Goal: Transaction & Acquisition: Purchase product/service

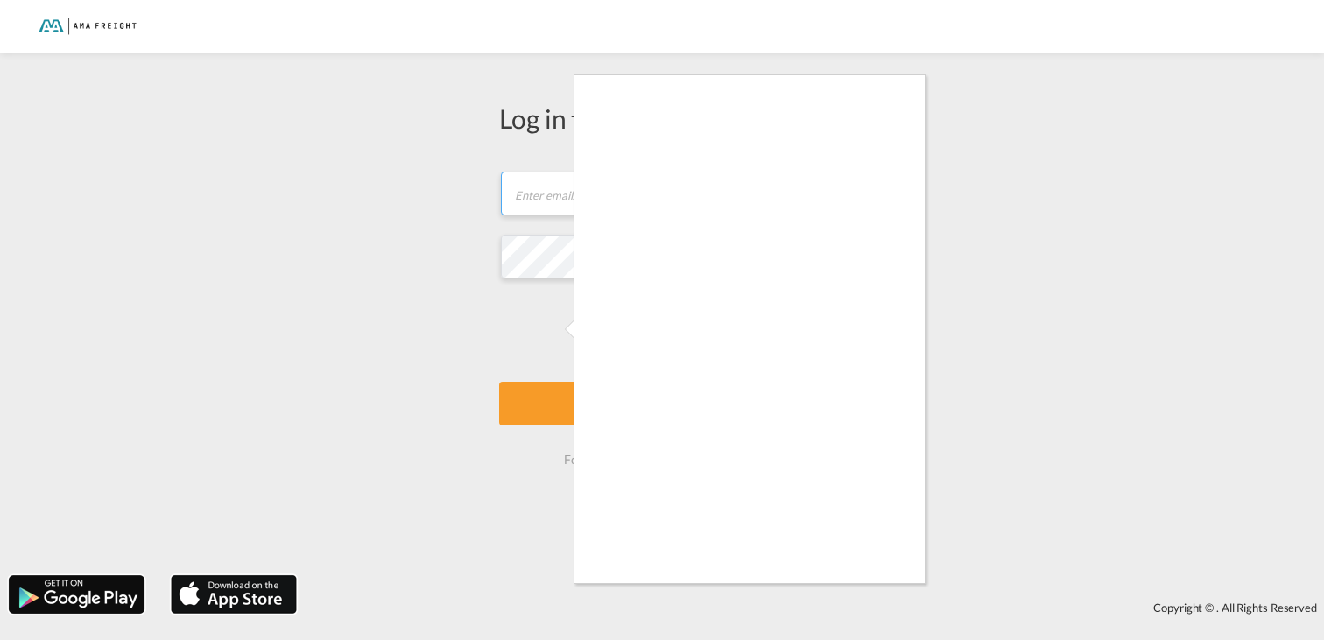
type input "[PERSON_NAME][EMAIL_ADDRESS][DOMAIN_NAME]"
click at [1167, 186] on div at bounding box center [662, 320] width 1324 height 640
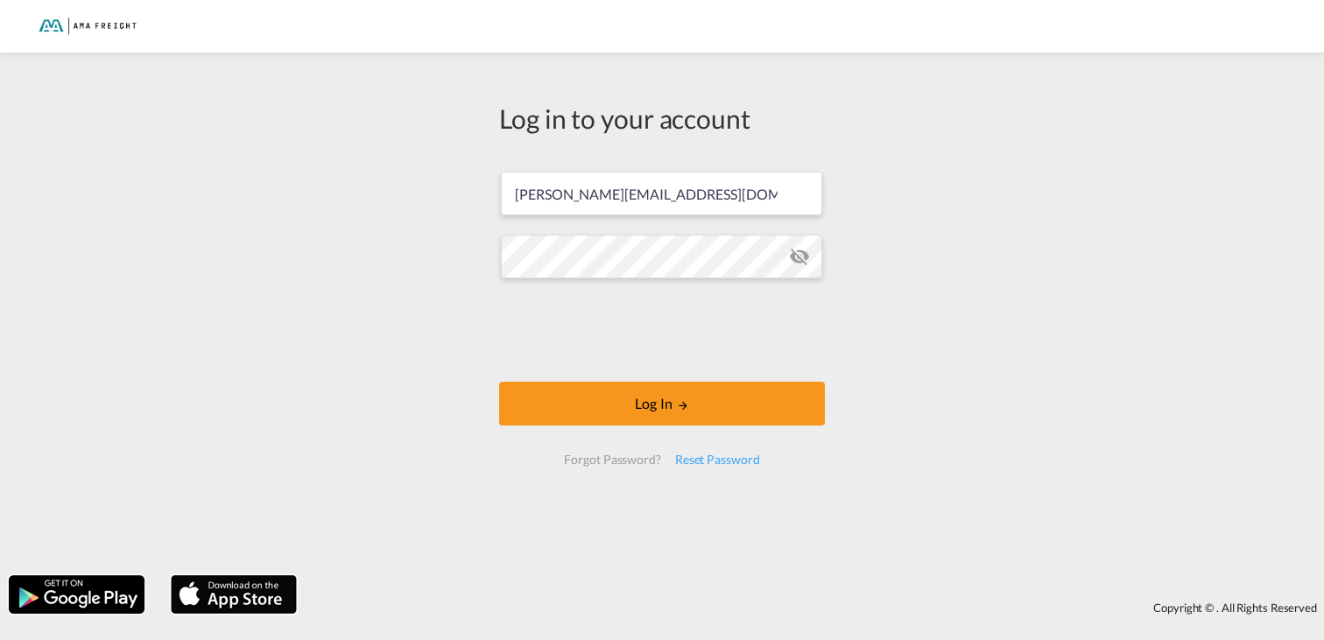
click at [797, 258] on md-icon "icon-eye-off" at bounding box center [799, 256] width 21 height 21
click at [436, 256] on div "Log in to your account [PERSON_NAME][EMAIL_ADDRESS][DOMAIN_NAME] Log In Forgot …" at bounding box center [662, 313] width 1324 height 505
drag, startPoint x: 952, startPoint y: 417, endPoint x: 938, endPoint y: 421, distance: 13.8
click at [952, 417] on div "Log in to your account [PERSON_NAME][EMAIL_ADDRESS][DOMAIN_NAME] Log In Forgot …" at bounding box center [662, 313] width 1324 height 505
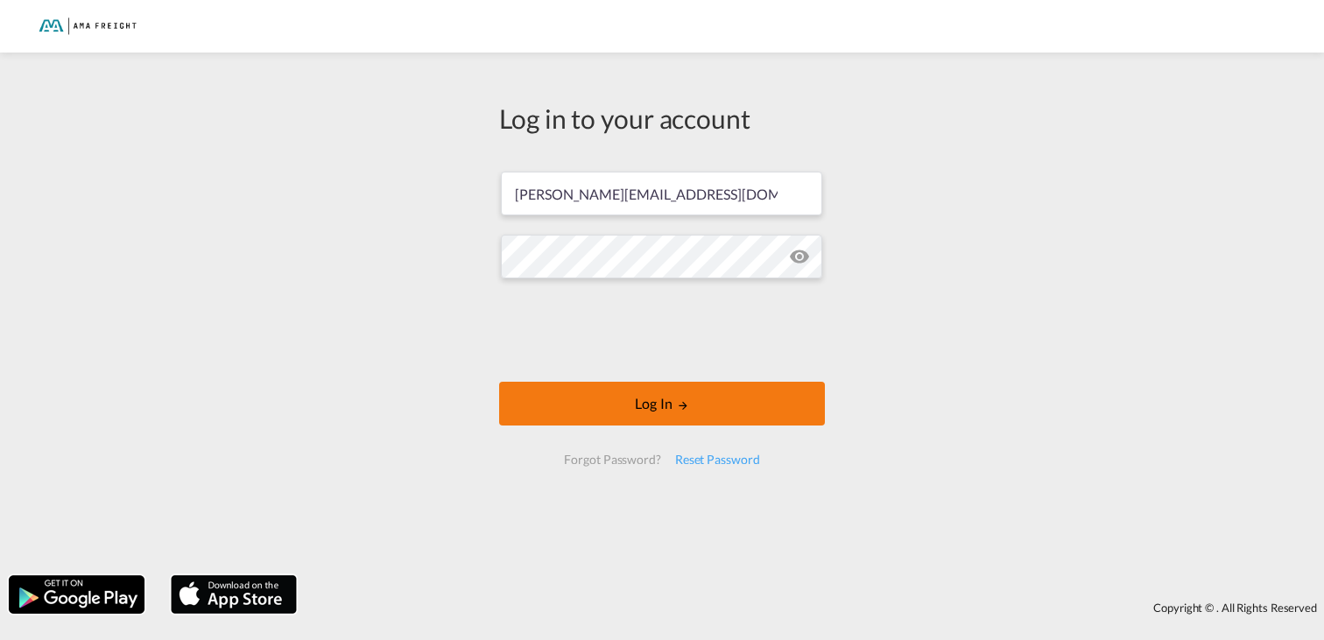
click at [641, 410] on button "Log In" at bounding box center [662, 404] width 326 height 44
click at [706, 415] on button "Log In" at bounding box center [662, 404] width 326 height 44
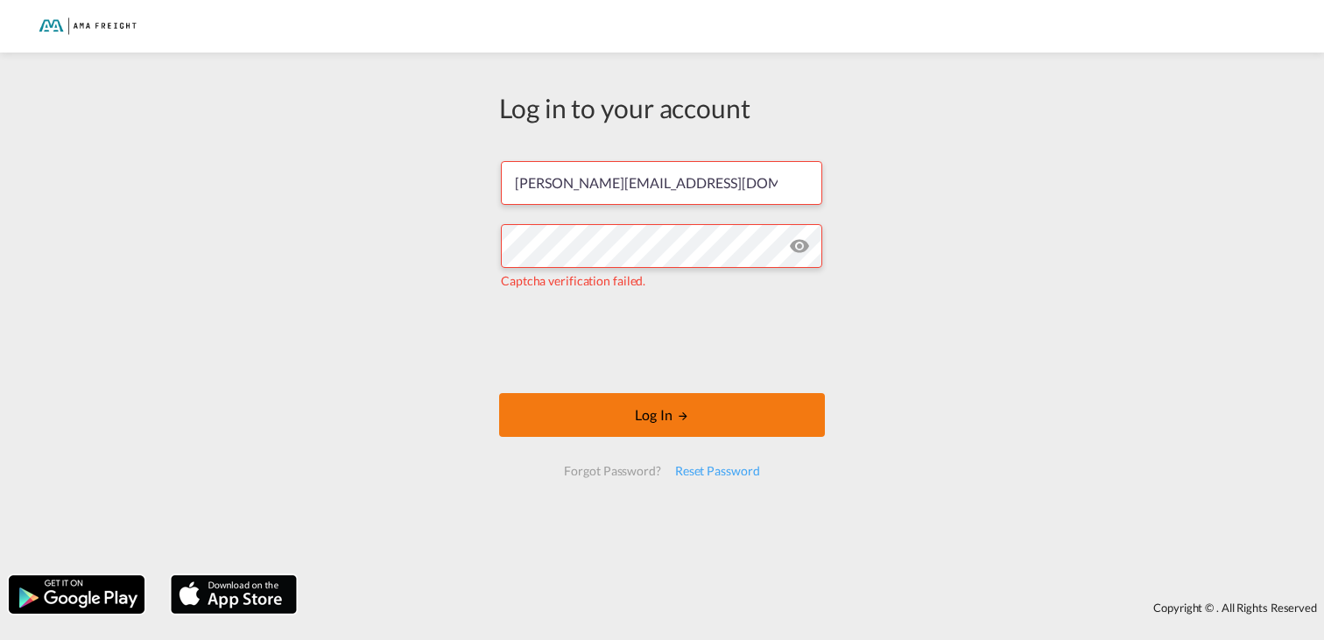
click at [674, 420] on button "Log In" at bounding box center [662, 415] width 326 height 44
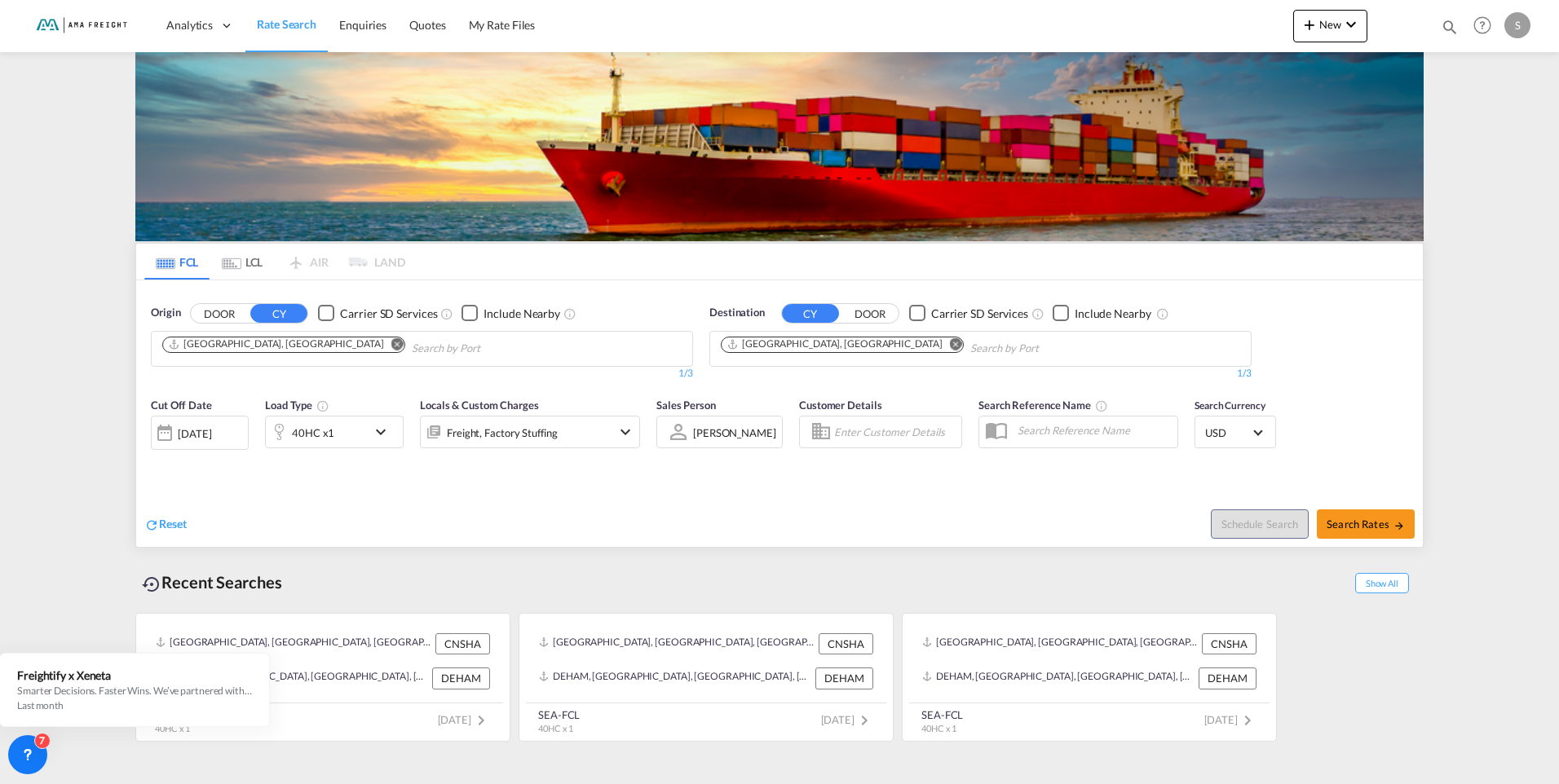
click at [391, 344] on md-icon "Remove" at bounding box center [397, 343] width 12 height 12
click at [208, 350] on body "Analytics Reports Rate Search Enquiries Quotes My Rate Files Analytics" at bounding box center [780, 392] width 1559 height 784
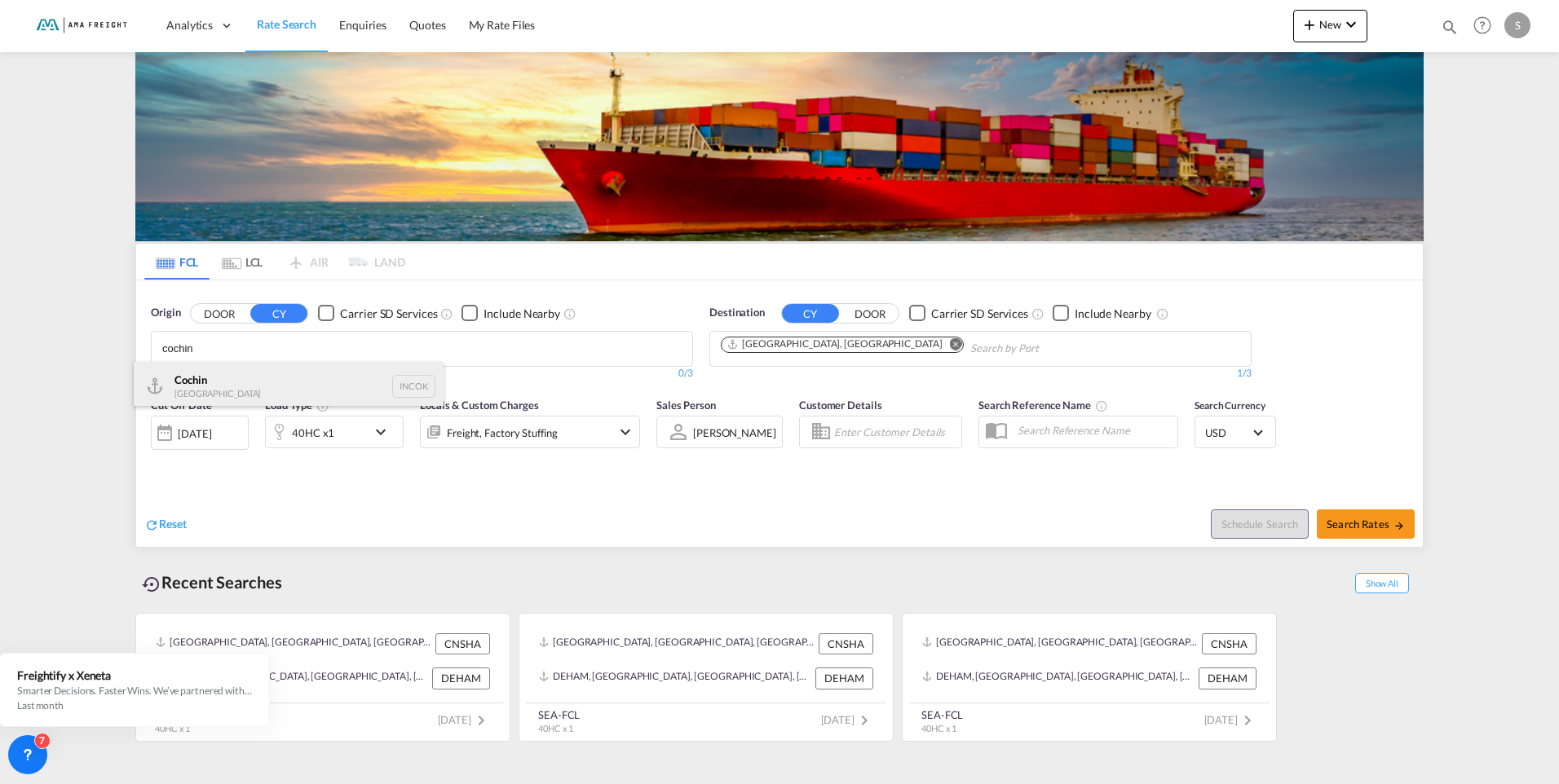
type input "cochin"
click at [204, 376] on div "Cochin India INCOK" at bounding box center [289, 386] width 310 height 49
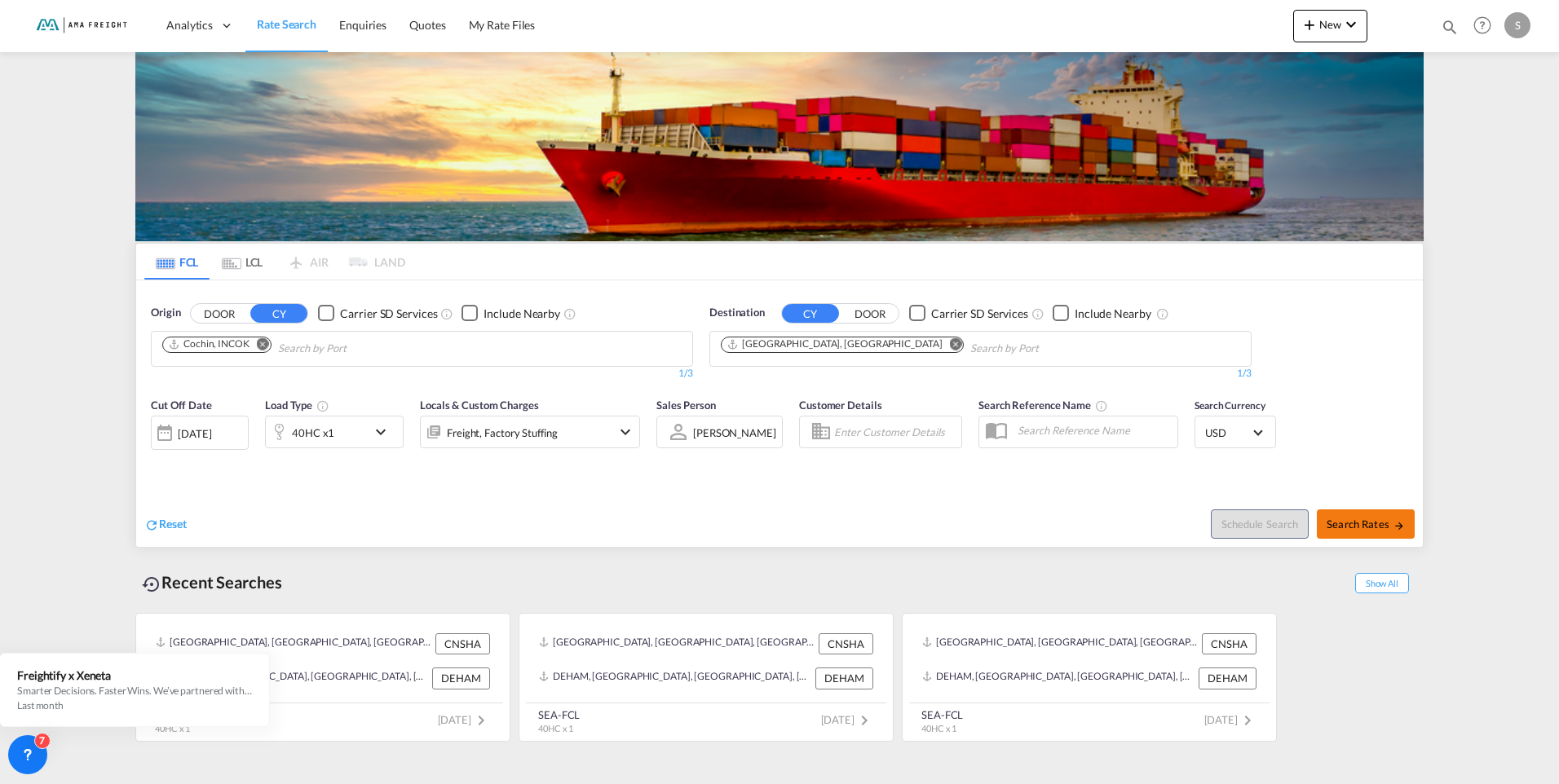
click at [1232, 526] on span "Search Rates" at bounding box center [1365, 524] width 78 height 13
type input "INCOK to DEHAM / [DATE]"
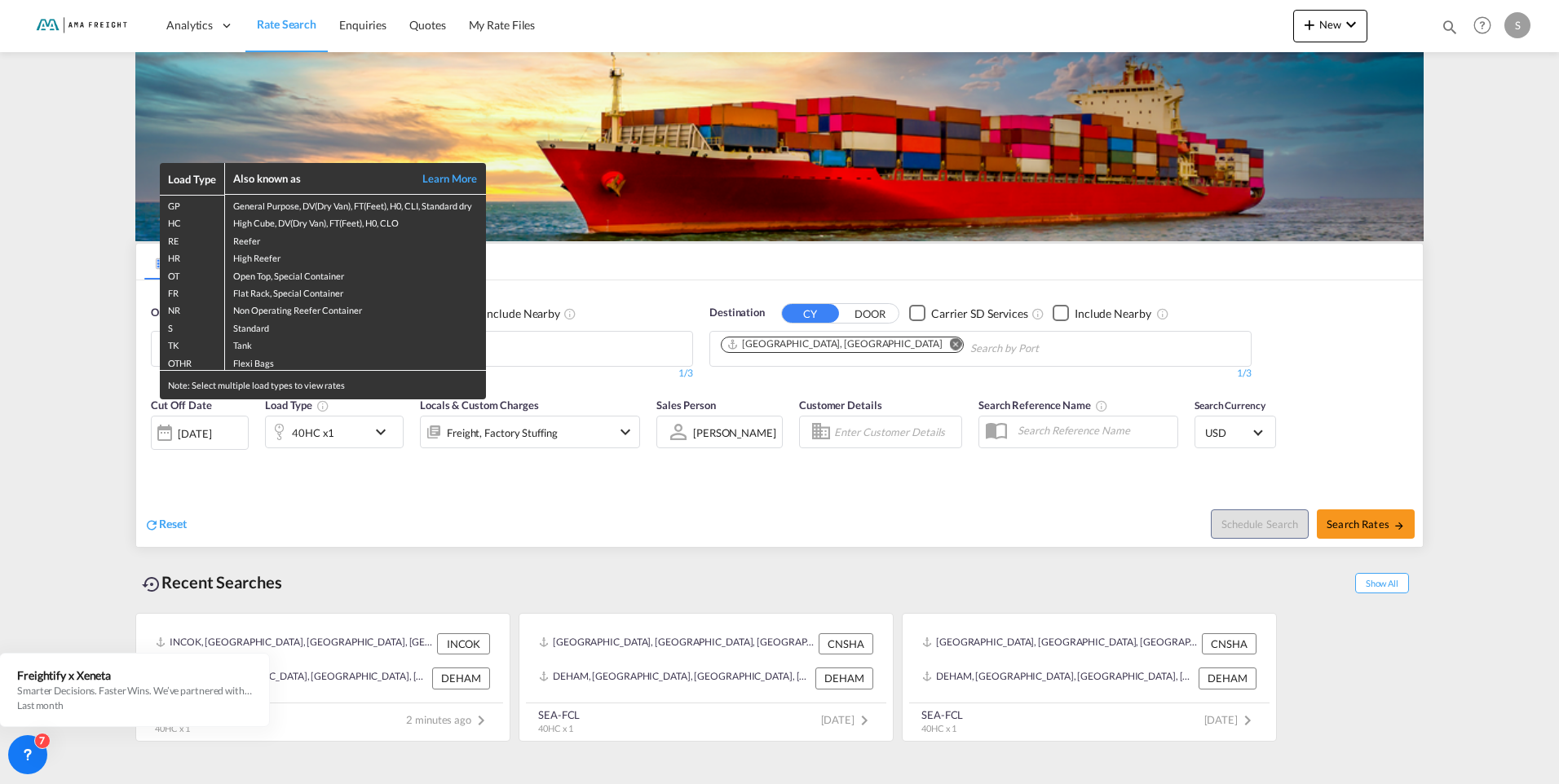
click at [382, 432] on div "Load Type Also known as Learn More GP General Purpose, DV(Dry Van), FT(Feet), H…" at bounding box center [780, 392] width 1559 height 784
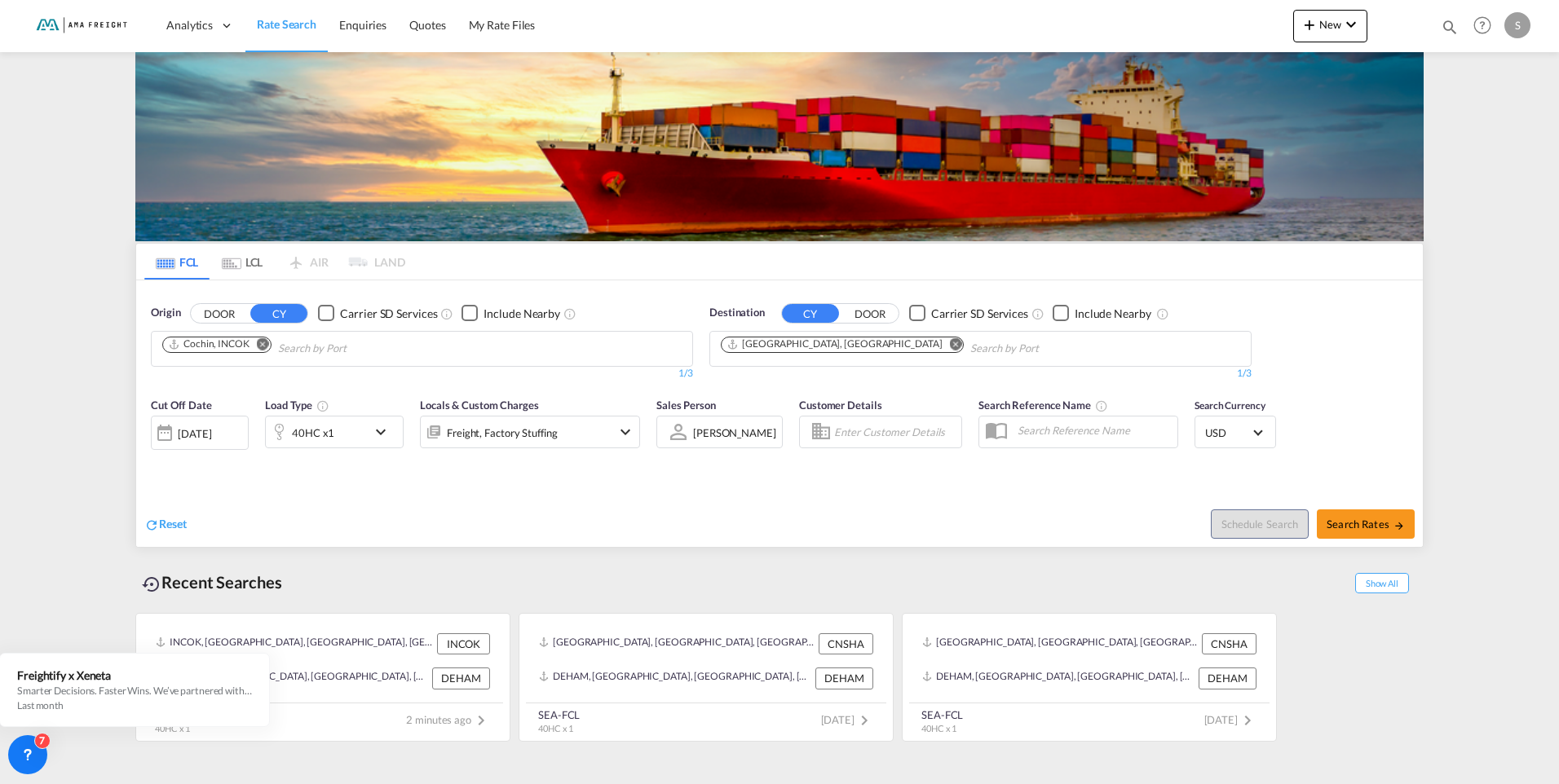
click at [382, 432] on md-icon "icon-chevron-down" at bounding box center [385, 431] width 28 height 20
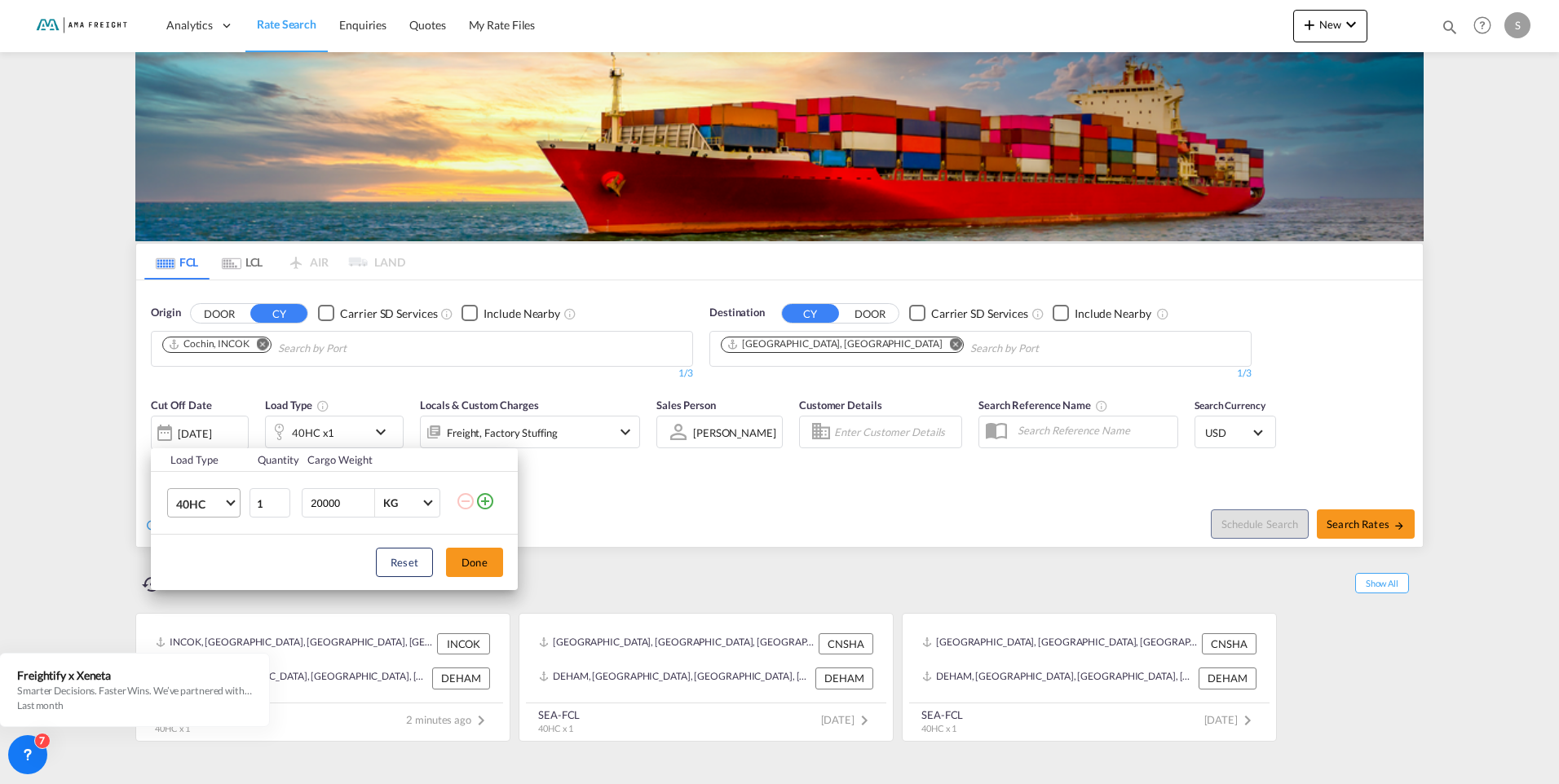
click at [225, 503] on md-select-value "40HC" at bounding box center [207, 503] width 65 height 28
click at [212, 423] on md-option "20GP" at bounding box center [218, 426] width 111 height 39
click at [463, 570] on button "Done" at bounding box center [474, 562] width 57 height 30
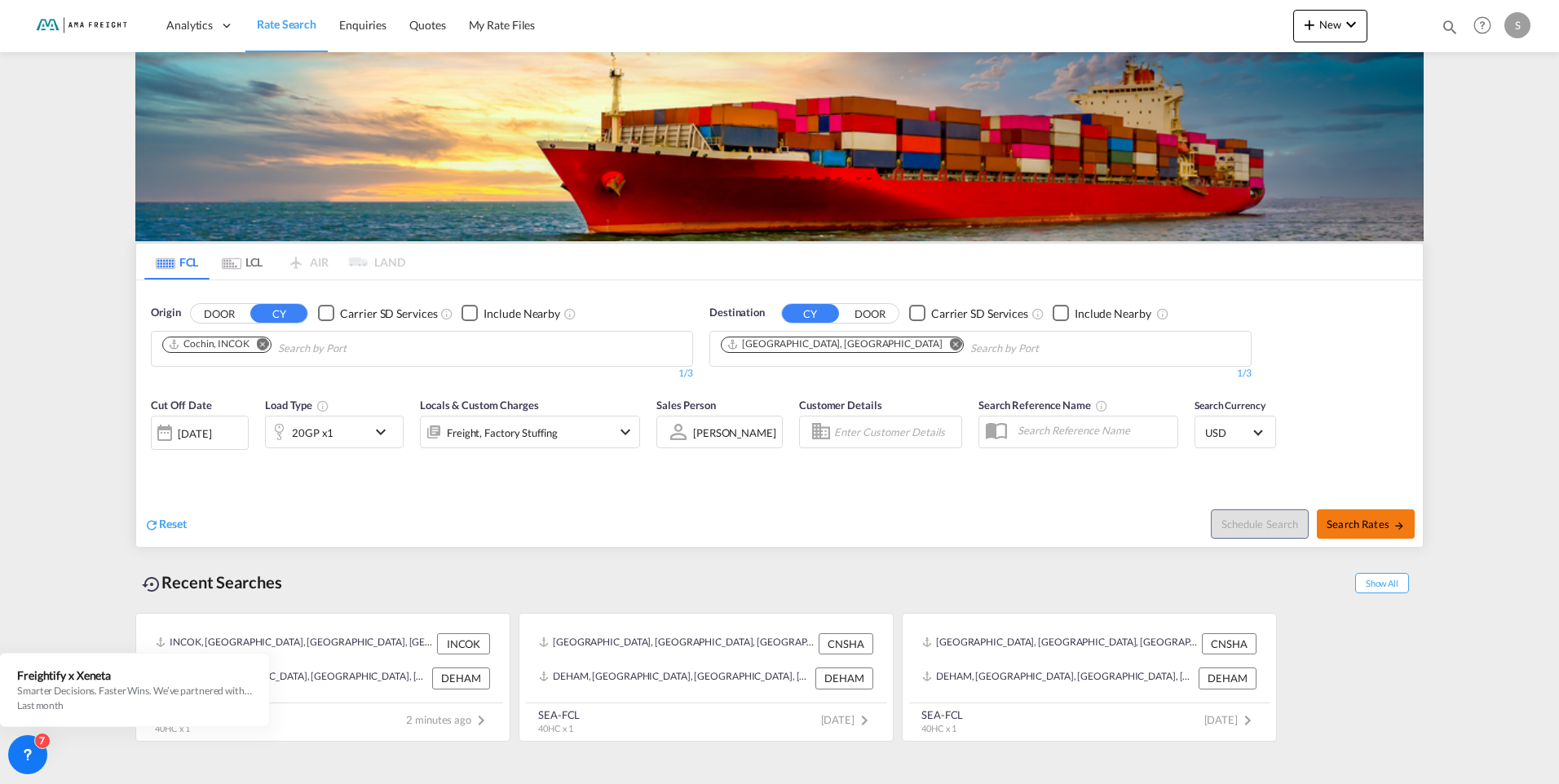
click at [1232, 529] on span "Search Rates" at bounding box center [1365, 524] width 78 height 13
type input "INCOK to DEHAM / [DATE]"
